Goal: Task Accomplishment & Management: Complete application form

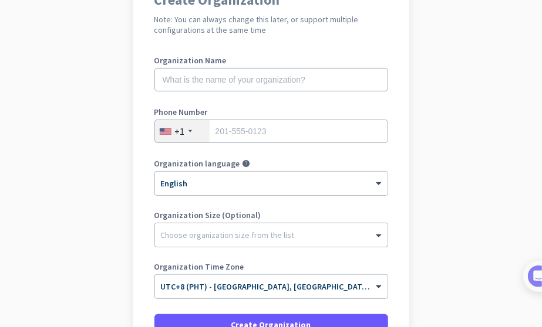
scroll to position [65, 0]
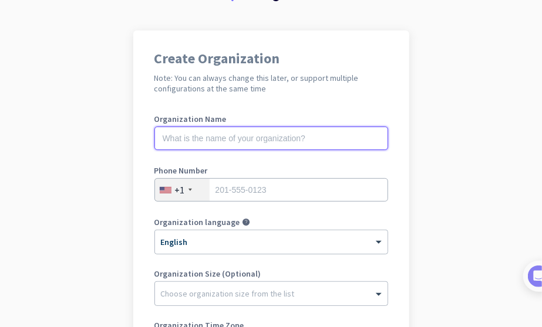
click at [276, 143] on input "text" at bounding box center [271, 138] width 234 height 23
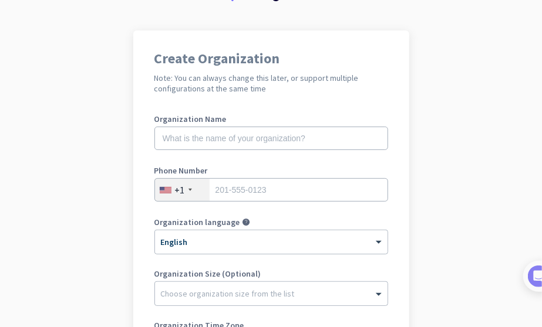
click at [189, 187] on div "+1" at bounding box center [182, 190] width 55 height 22
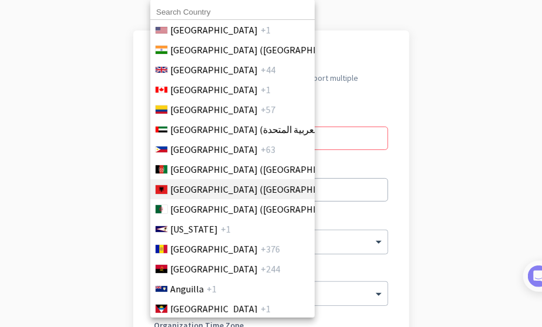
click at [183, 191] on span "Albania (Shqipëri)" at bounding box center [261, 189] width 183 height 14
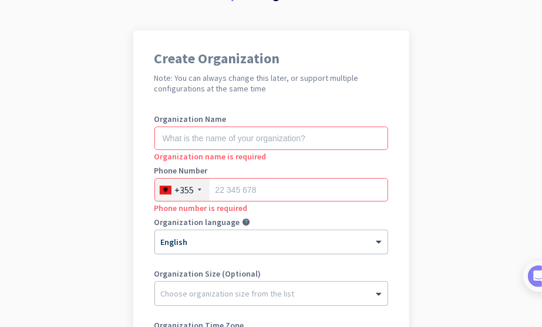
click at [183, 191] on div "+355" at bounding box center [184, 190] width 19 height 12
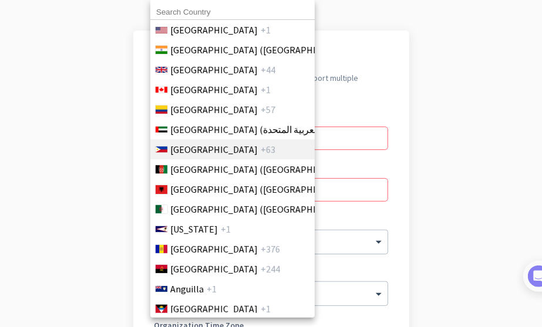
click at [192, 144] on span "Philippines" at bounding box center [213, 150] width 87 height 14
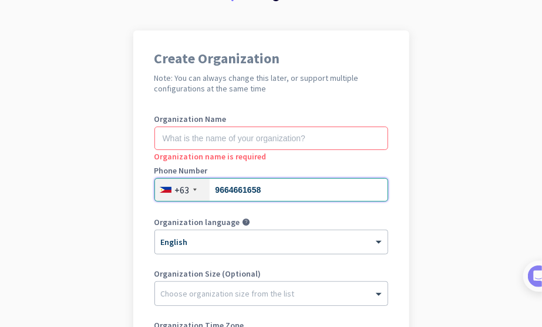
type input "9664661658"
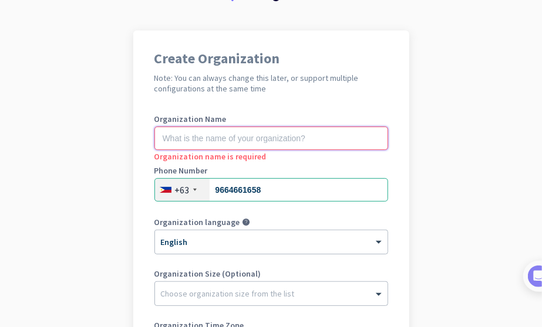
click at [270, 141] on input "text" at bounding box center [271, 138] width 234 height 23
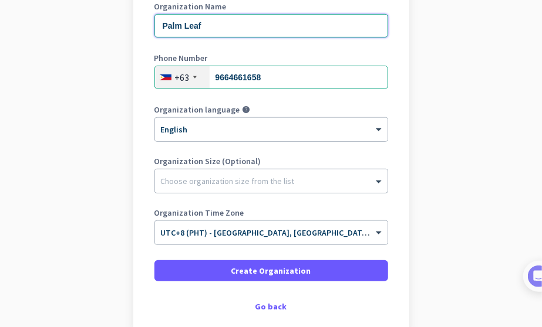
scroll to position [182, 0]
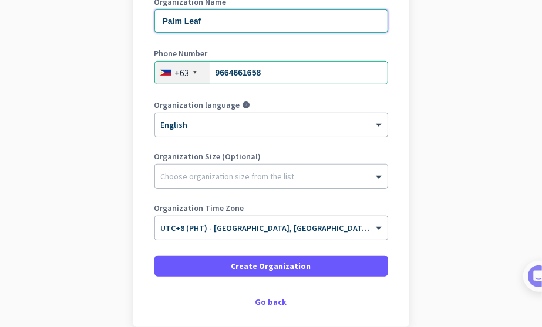
type input "Palm Leaf"
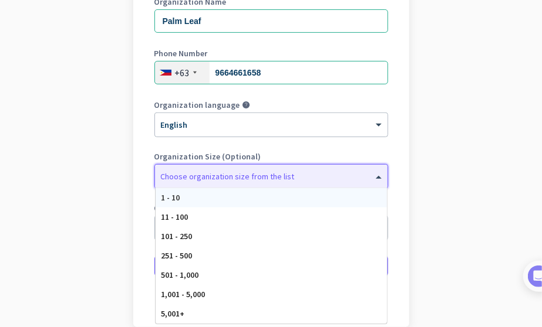
click at [251, 171] on div at bounding box center [271, 174] width 232 height 12
click at [235, 198] on div "1 - 10" at bounding box center [270, 197] width 231 height 19
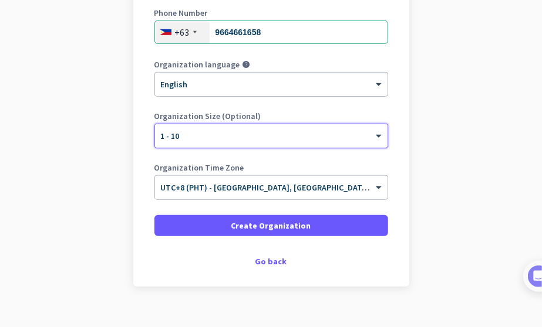
scroll to position [241, 0]
